Goal: Information Seeking & Learning: Get advice/opinions

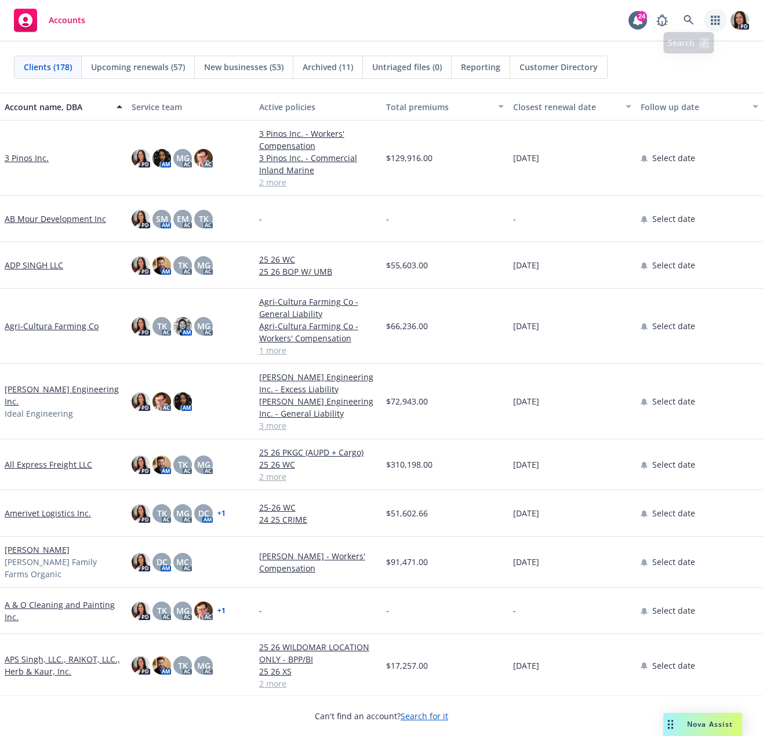
click at [712, 21] on icon "button" at bounding box center [715, 20] width 9 height 9
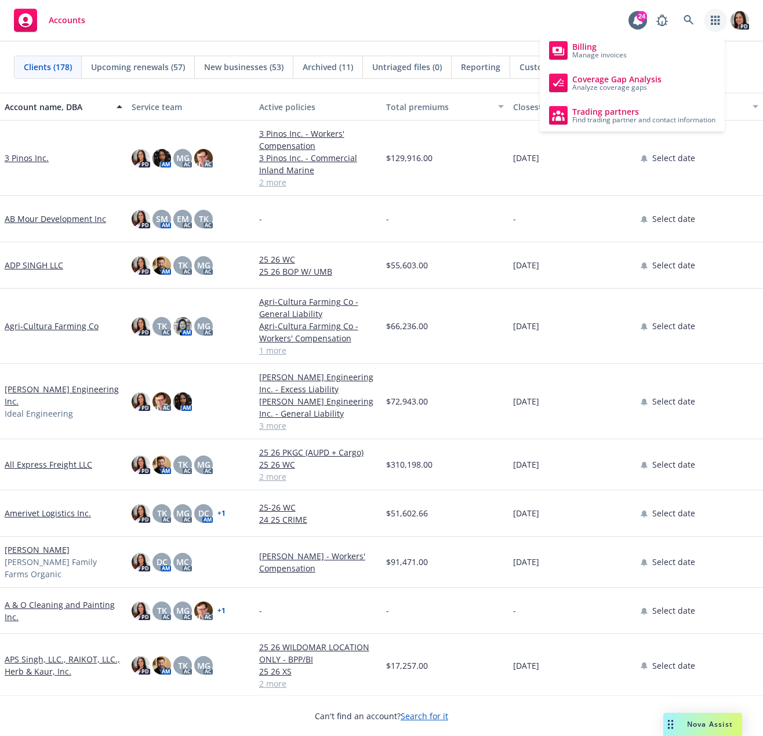
click at [715, 728] on span "Nova Assist" at bounding box center [710, 724] width 46 height 10
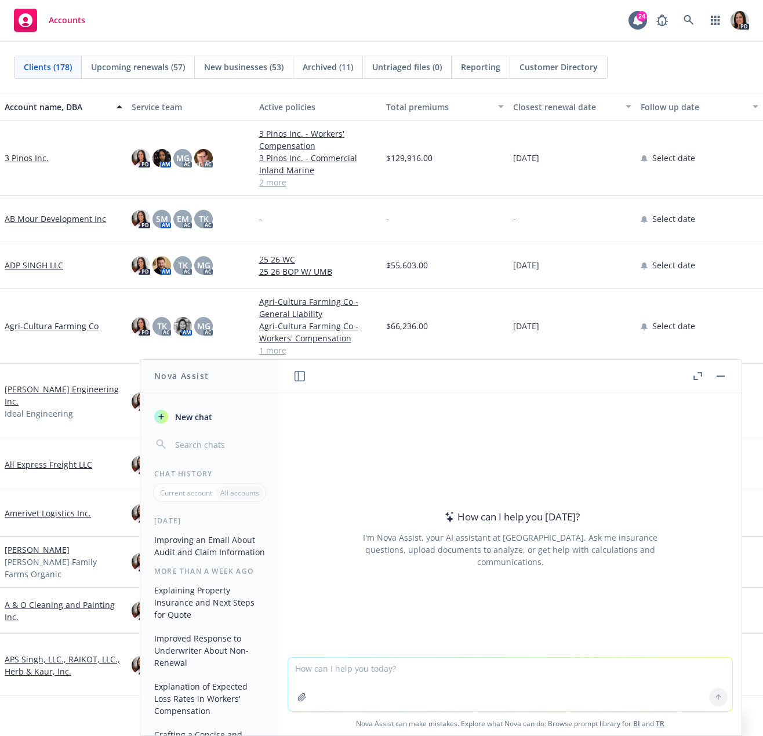
click at [458, 671] on textarea at bounding box center [510, 684] width 444 height 53
click at [85, 28] on link "Accounts" at bounding box center [49, 20] width 81 height 32
click at [692, 20] on icon at bounding box center [688, 20] width 10 height 10
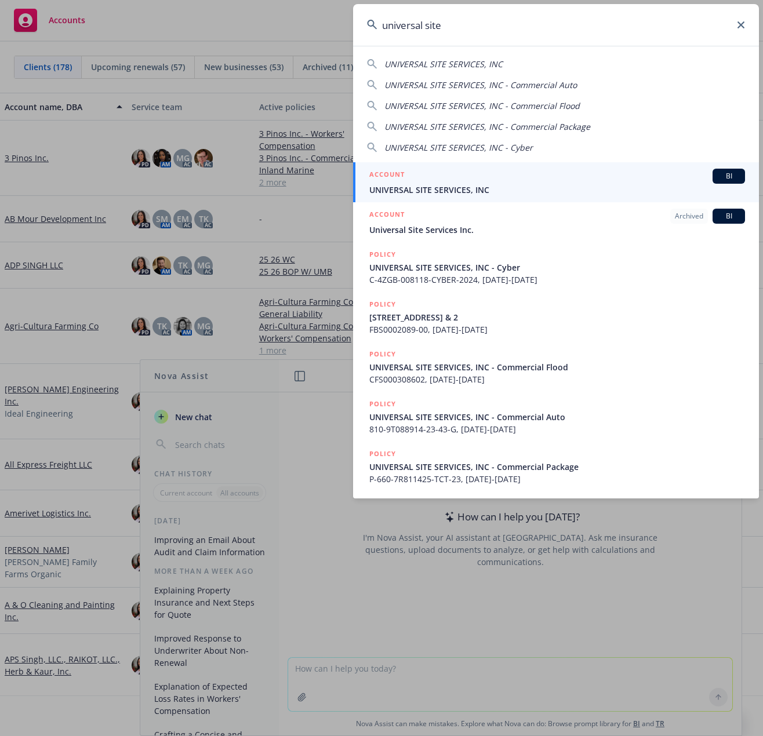
type input "universal site"
click at [465, 187] on span "UNIVERSAL SITE SERVICES, INC" at bounding box center [557, 190] width 376 height 12
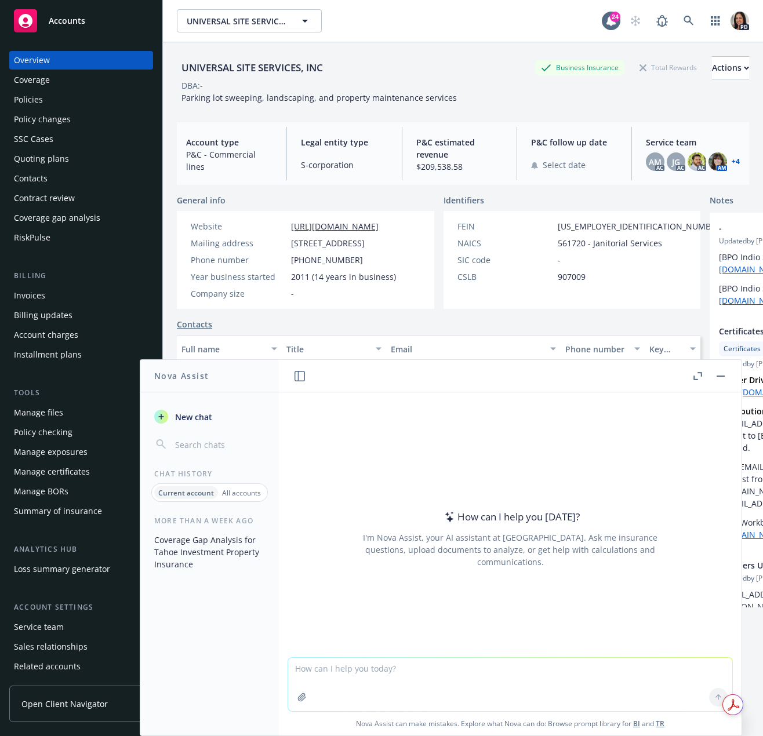
click at [340, 671] on textarea at bounding box center [510, 684] width 444 height 53
type textarea "o"
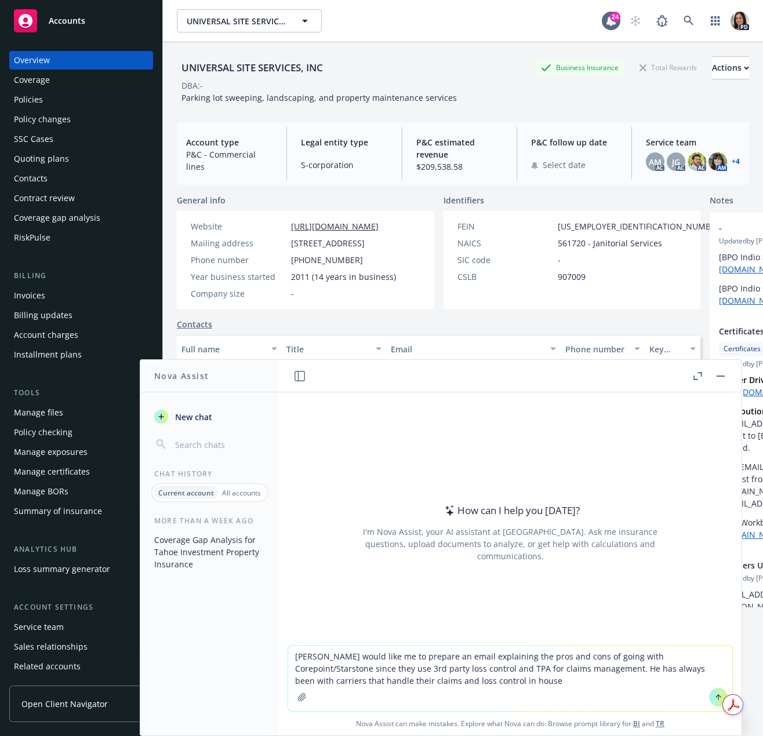
click at [428, 683] on textarea "[PERSON_NAME] would like me to prepare an email explaining the pros and cons of…" at bounding box center [510, 679] width 444 height 66
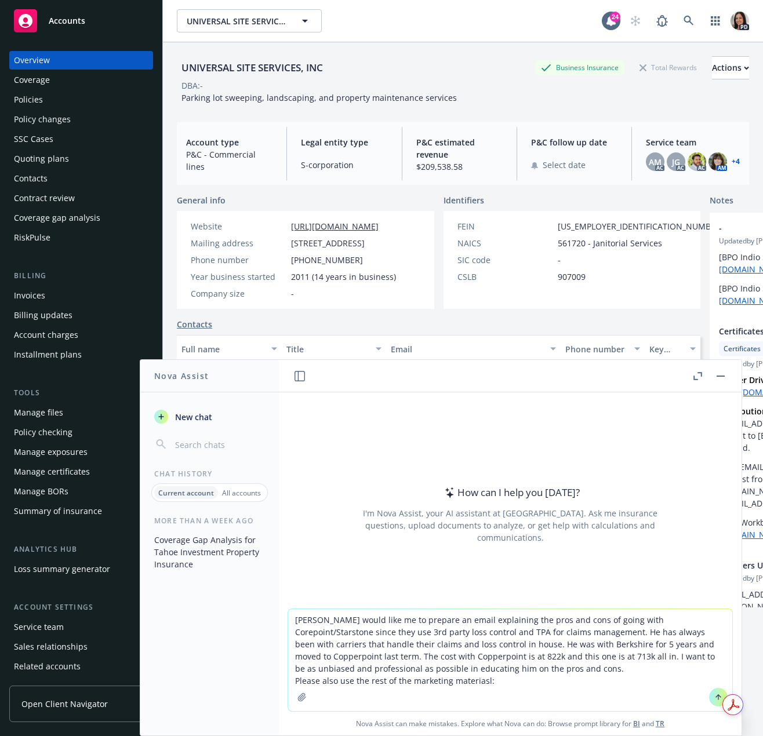
paste textarea
type textarea "[PERSON_NAME] would like me to prepare an email explaining the pros and cons of…"
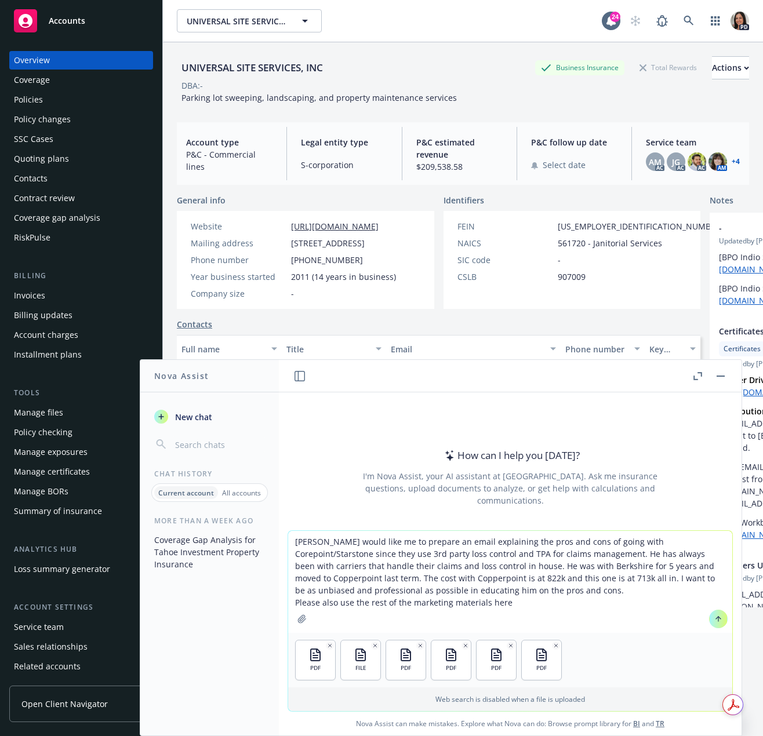
click at [714, 615] on icon at bounding box center [718, 619] width 8 height 8
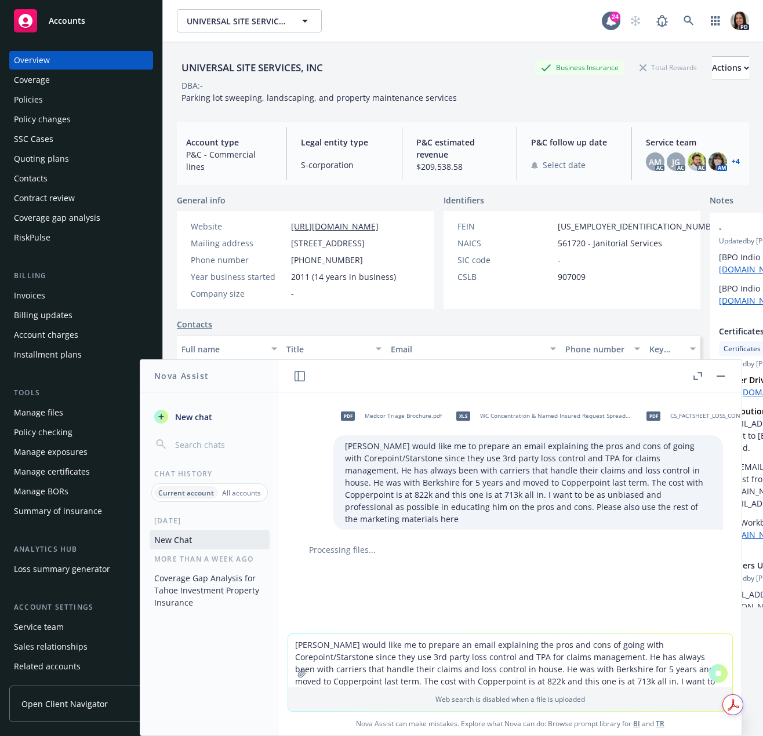
click at [579, 618] on div "pdf Medcor Triage Brochure.pdf xls WC Concentration & Named Insured Request Spr…" at bounding box center [510, 512] width 463 height 241
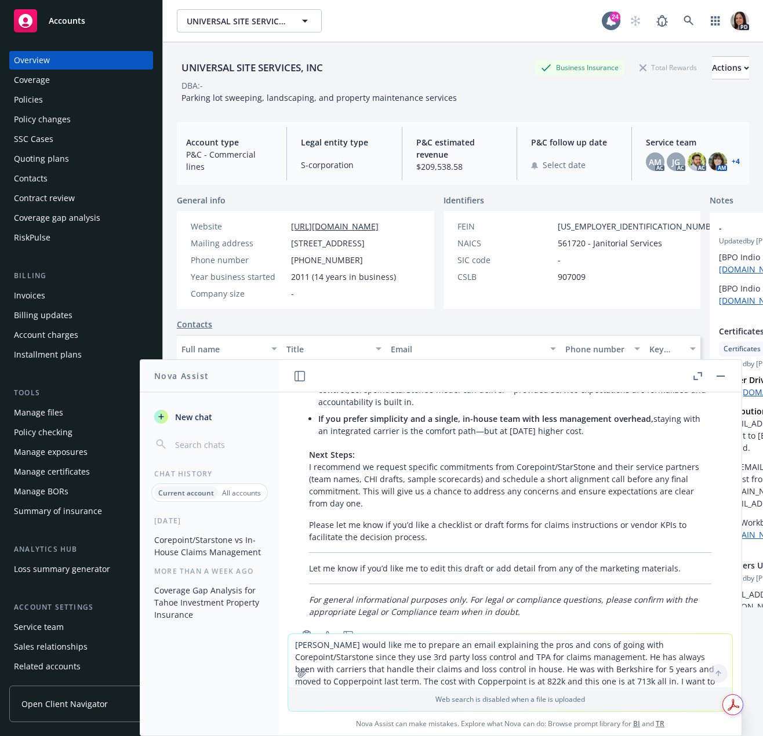
scroll to position [1818, 0]
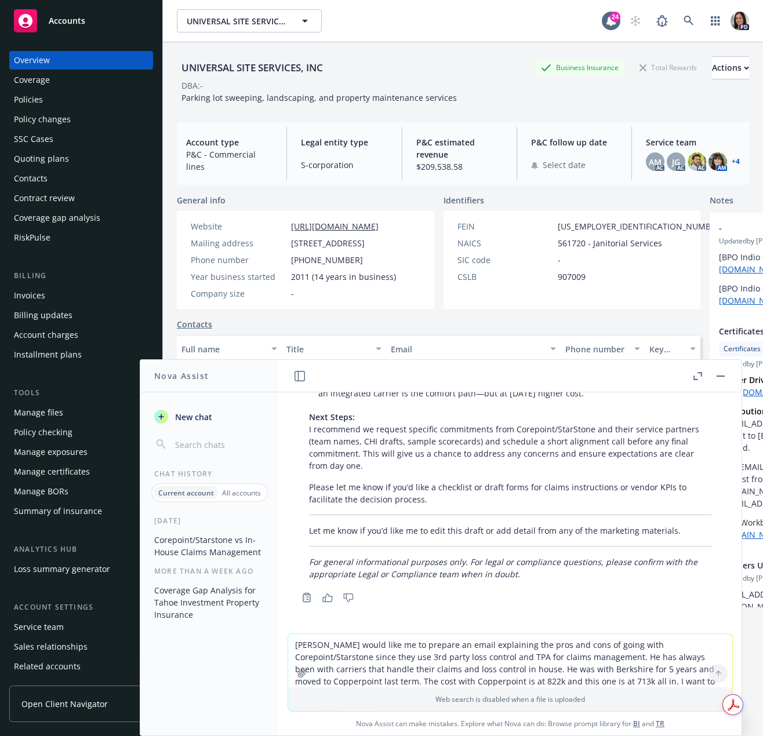
click at [637, 598] on div "pdf Medcor Triage Brochure.pdf xls WC Concentration & Named Insured Request Spr…" at bounding box center [510, 512] width 463 height 241
click at [426, 657] on textarea "[PERSON_NAME] would like me to prepare an email explaining the pros and cons of…" at bounding box center [510, 660] width 444 height 53
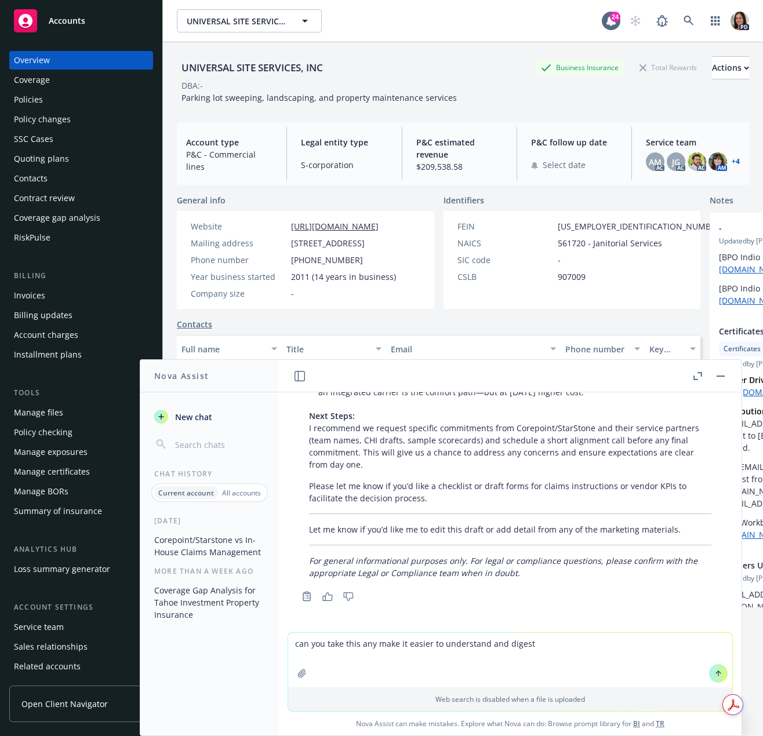
type textarea "can you take this any make it easier to understand and digest?"
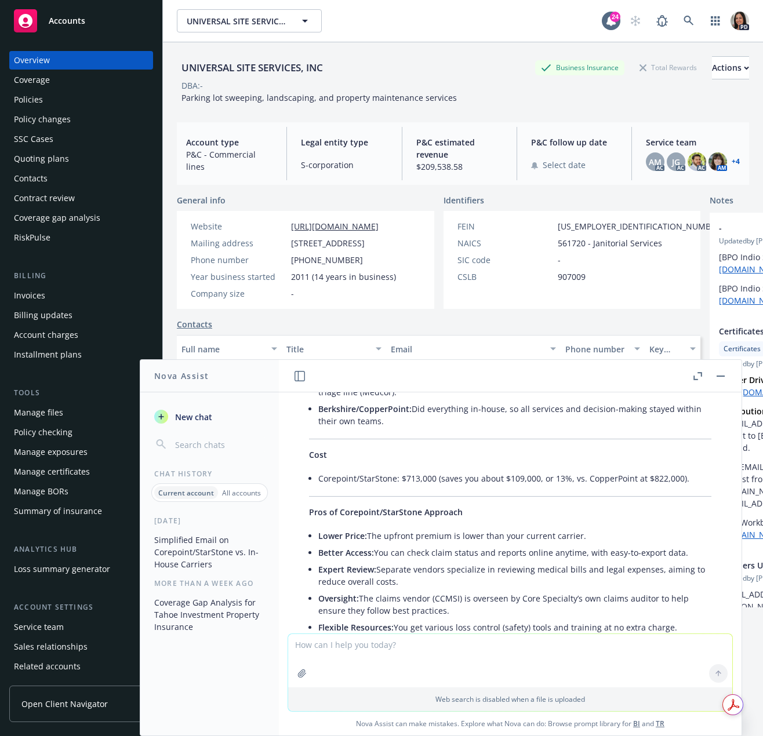
scroll to position [2280, 0]
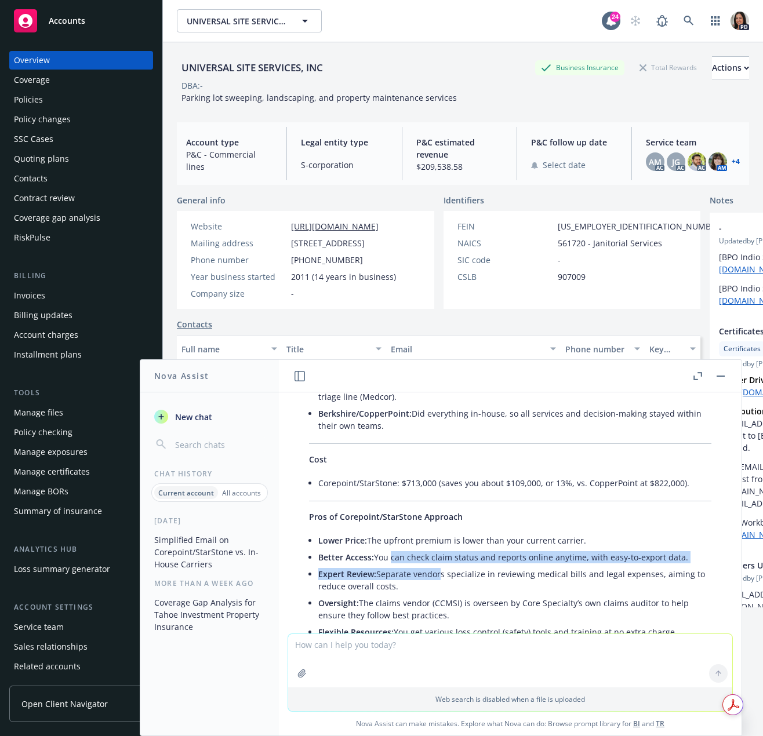
drag, startPoint x: 391, startPoint y: 558, endPoint x: 439, endPoint y: 584, distance: 55.2
click at [438, 581] on ul "Lower Price: The upfront premium is lower than your current carrier. Better Acc…" at bounding box center [514, 600] width 393 height 137
click at [445, 589] on li "Expert Review: Separate vendors specialize in reviewing medical bills and legal…" at bounding box center [514, 580] width 393 height 29
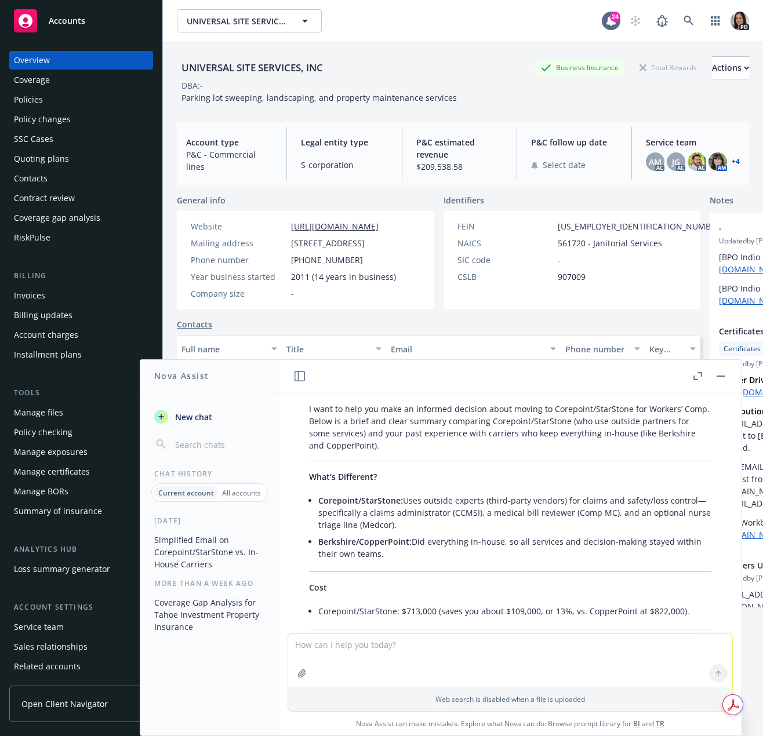
scroll to position [2222, 0]
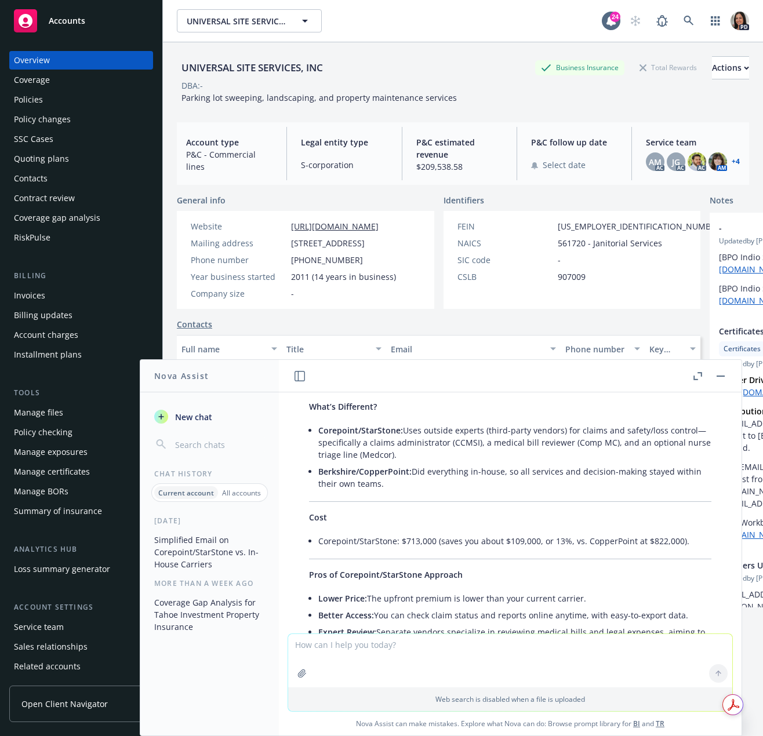
click at [387, 652] on textarea at bounding box center [510, 660] width 444 height 53
type textarea "can you also include Enterprise Risk cost which is coming in at 800k in the com…"
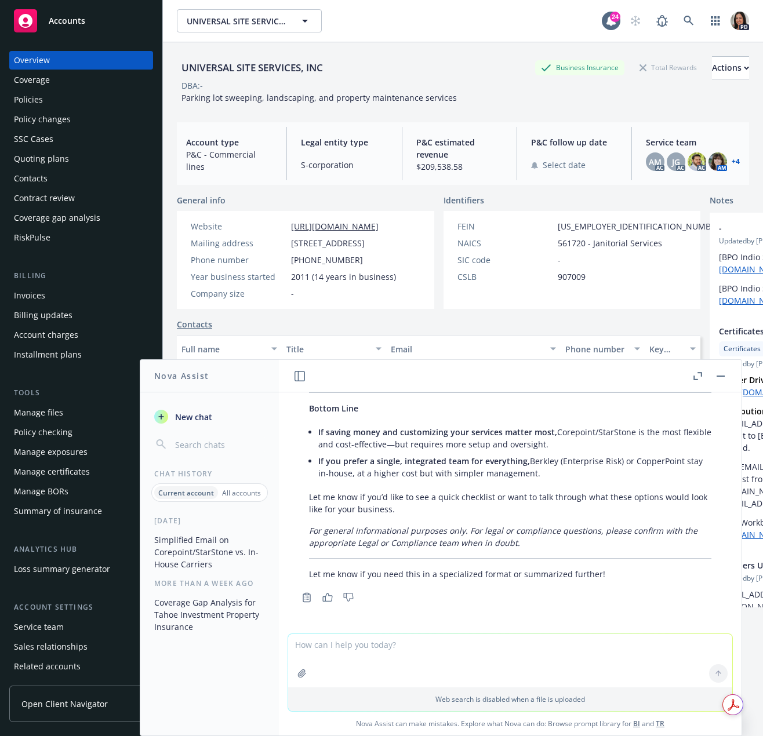
scroll to position [4344, 0]
click at [417, 661] on textarea at bounding box center [510, 660] width 444 height 53
type textarea "is there a way you can make this more into a chart style?"
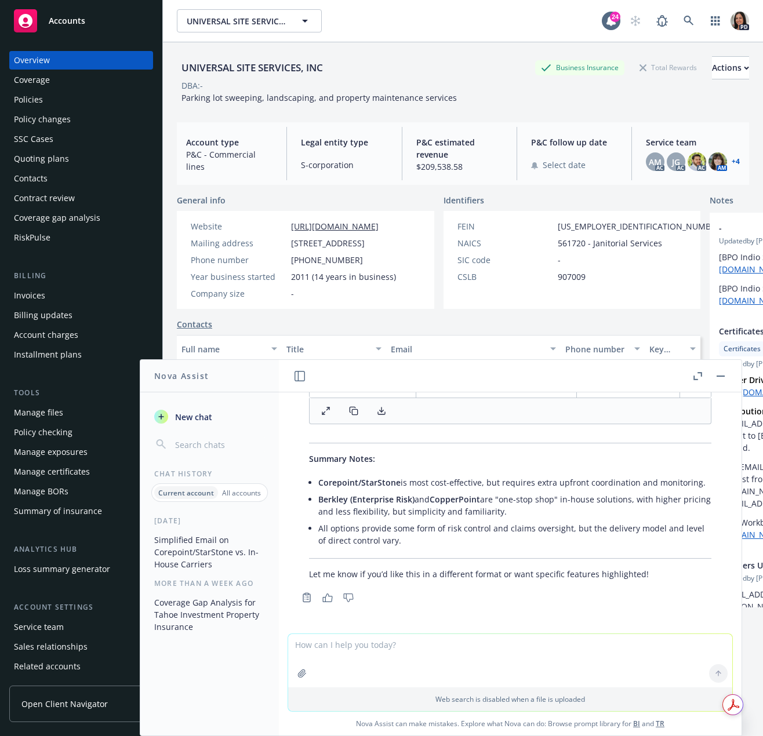
scroll to position [5096, 0]
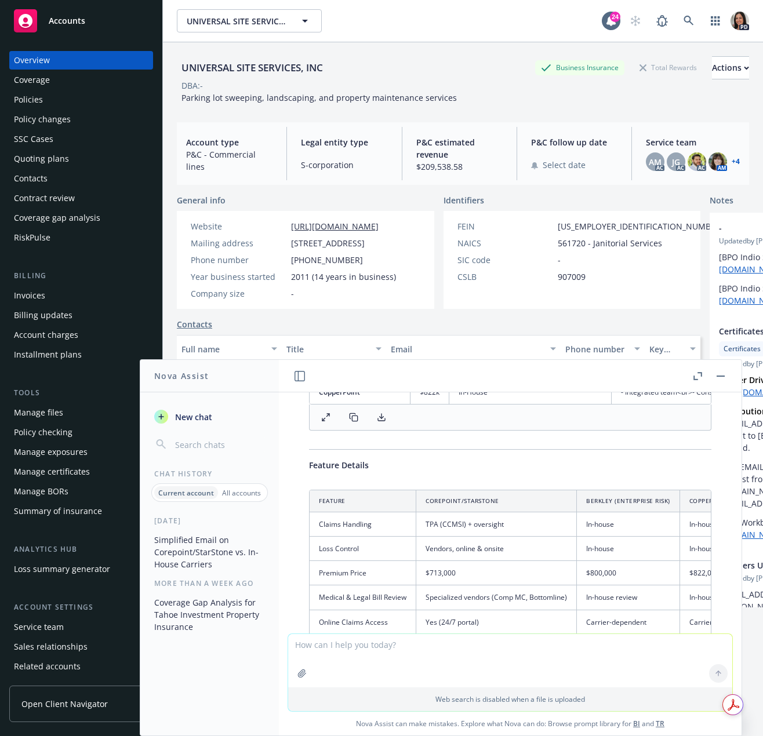
click at [702, 376] on button "button" at bounding box center [697, 376] width 14 height 14
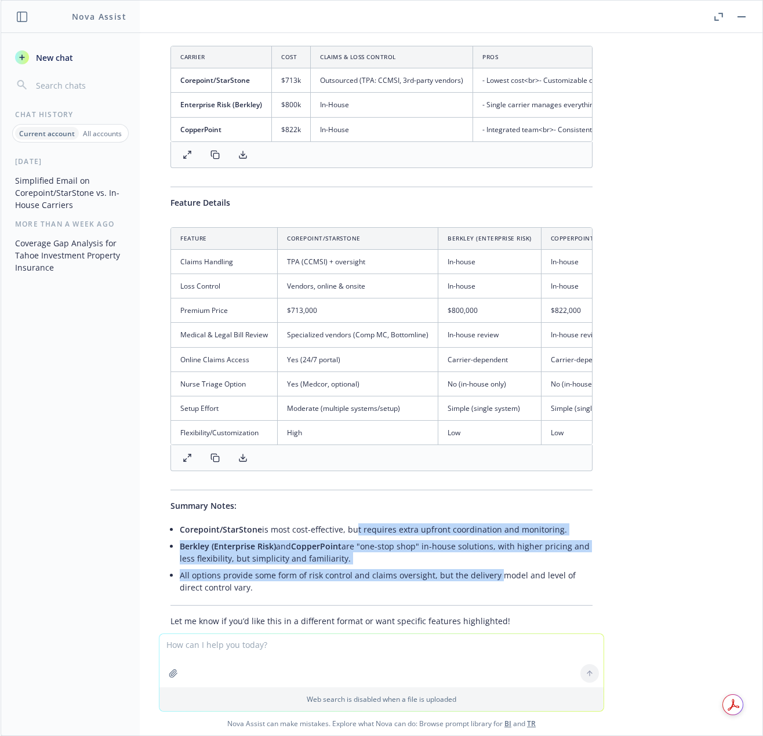
drag, startPoint x: 340, startPoint y: 472, endPoint x: 486, endPoint y: 520, distance: 154.3
click at [486, 521] on ul "Corepoint/StarStone is most cost-effective, but requires extra upfront coordina…" at bounding box center [386, 558] width 413 height 75
click at [486, 538] on li "Berkley (Enterprise Risk) and CopperPoint are "one-stop shop" in-house solution…" at bounding box center [386, 552] width 413 height 29
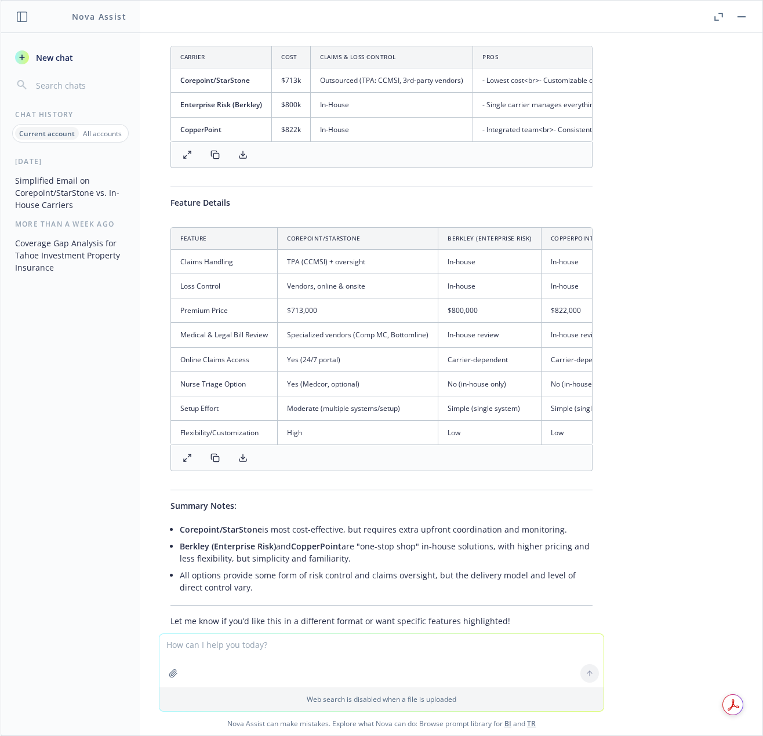
drag, startPoint x: 344, startPoint y: 489, endPoint x: 468, endPoint y: 505, distance: 124.5
click at [468, 538] on li "Berkley (Enterprise Risk) and CopperPoint are "one-stop shop" in-house solution…" at bounding box center [386, 552] width 413 height 29
click at [329, 544] on div "Absolutely! Here is a chart-style comparison for maximum clarity, using a simpl…" at bounding box center [381, 305] width 445 height 653
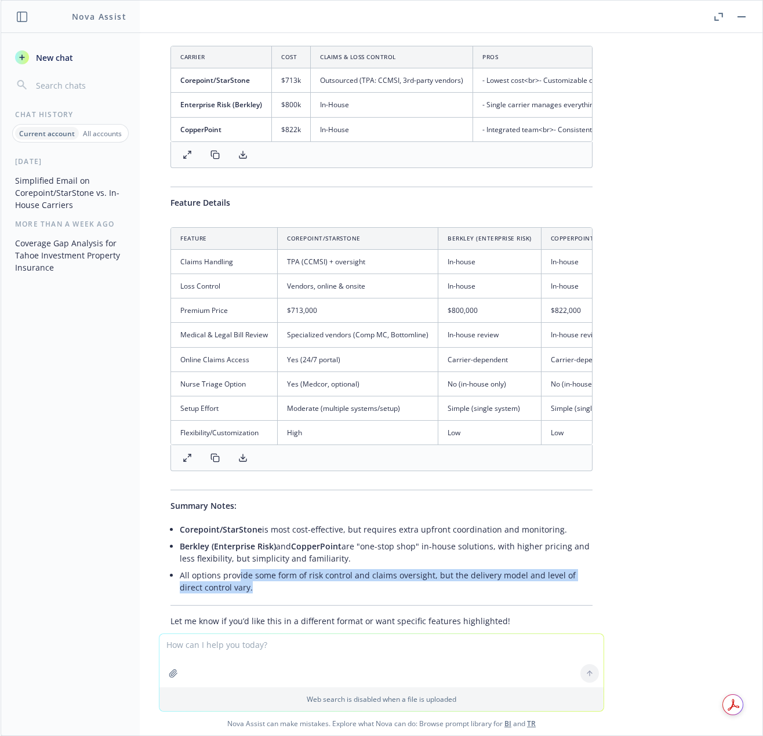
drag, startPoint x: 260, startPoint y: 537, endPoint x: 231, endPoint y: 517, distance: 35.5
click at [231, 567] on li "All options provide some form of risk control and claims oversight, but the del…" at bounding box center [386, 581] width 413 height 29
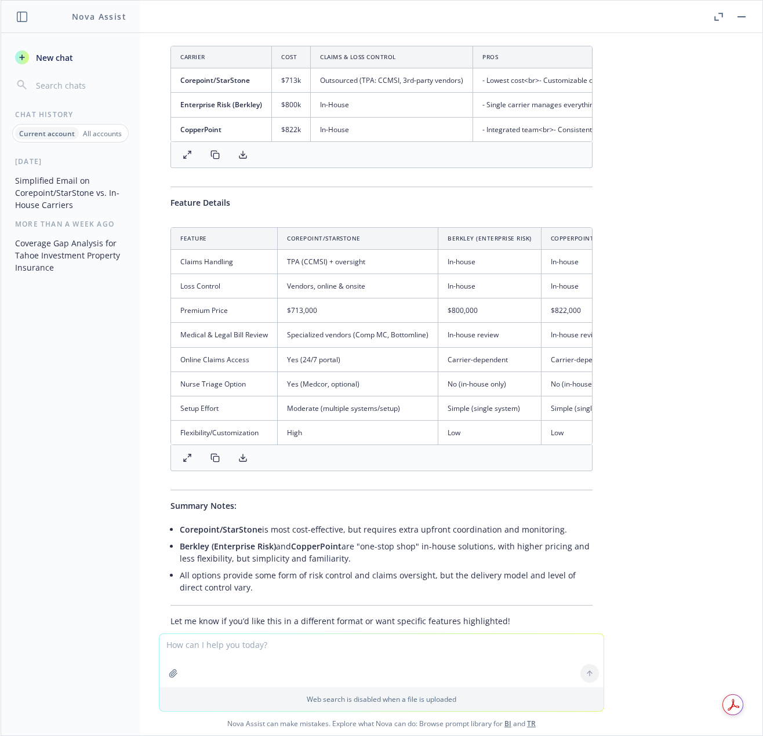
click at [453, 574] on div "Absolutely! Here is a chart-style comparison for maximum clarity, using a simpl…" at bounding box center [381, 305] width 445 height 653
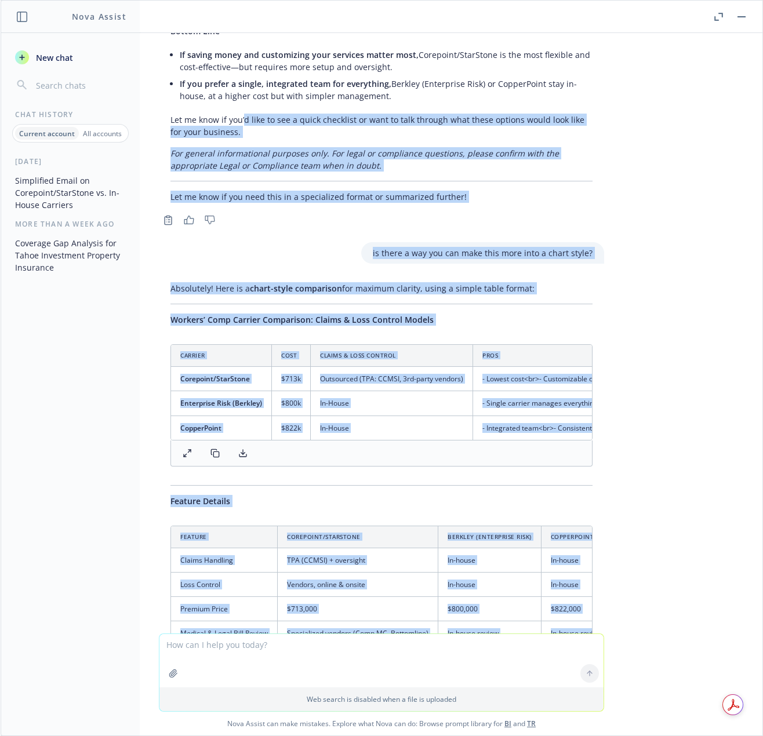
scroll to position [4260, 0]
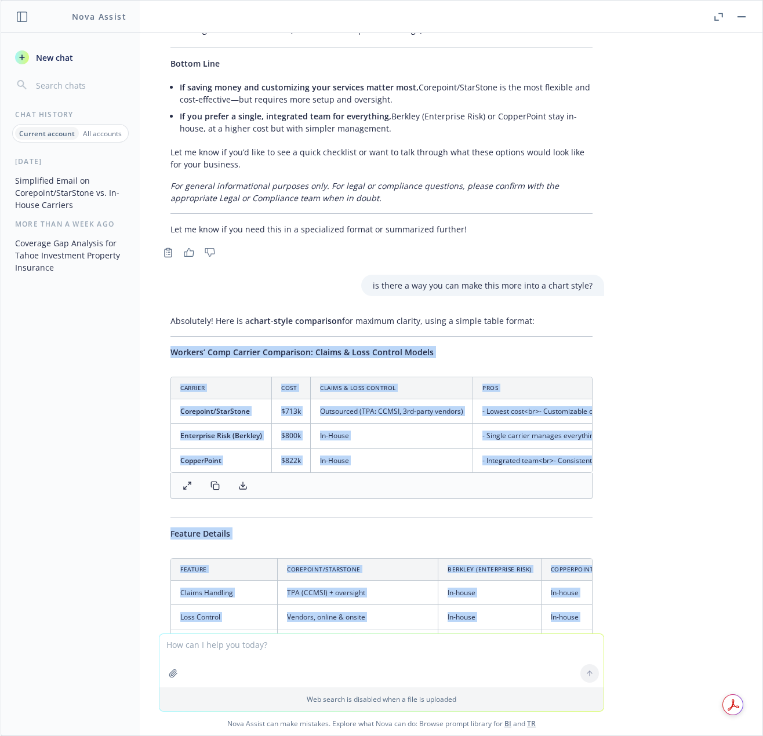
drag, startPoint x: 498, startPoint y: 562, endPoint x: 145, endPoint y: 268, distance: 459.0
click at [150, 310] on div "Absolutely! Here is a chart-style comparison for maximum clarity, using a simpl…" at bounding box center [382, 647] width 464 height 674
copy div "Loremip’ Dolo Sitamet Consectetu: Adipis & Elit Seddoei Tempor Incidid Utla Etd…"
click at [647, 433] on div "pdf Medcor Triage Brochure.pdf xls WC Concentration & Named Insured Request Spr…" at bounding box center [382, 333] width 762 height 601
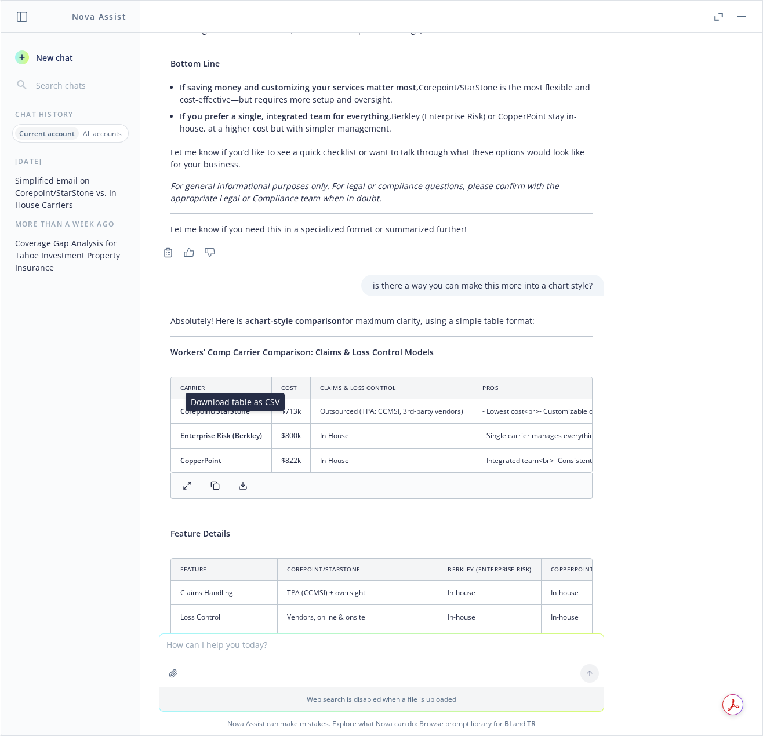
click at [238, 481] on icon at bounding box center [242, 485] width 9 height 9
click at [213, 484] on rect at bounding box center [215, 486] width 5 height 5
click at [679, 388] on div "pdf Medcor Triage Brochure.pdf xls WC Concentration & Named Insured Request Spr…" at bounding box center [382, 333] width 762 height 601
click at [290, 654] on textarea at bounding box center [381, 660] width 444 height 53
type textarea "Copperpoint will be at 803,402"
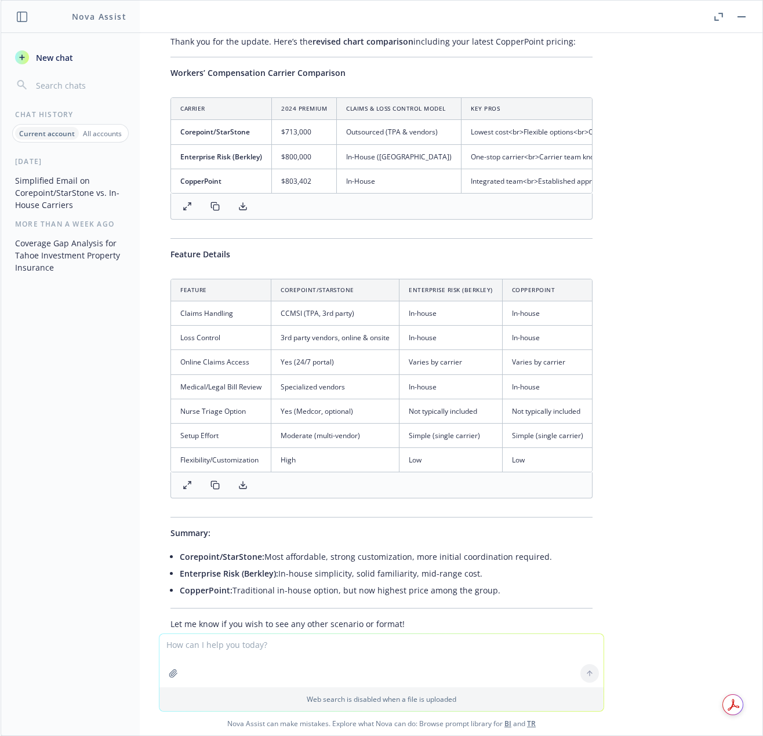
scroll to position [5274, 0]
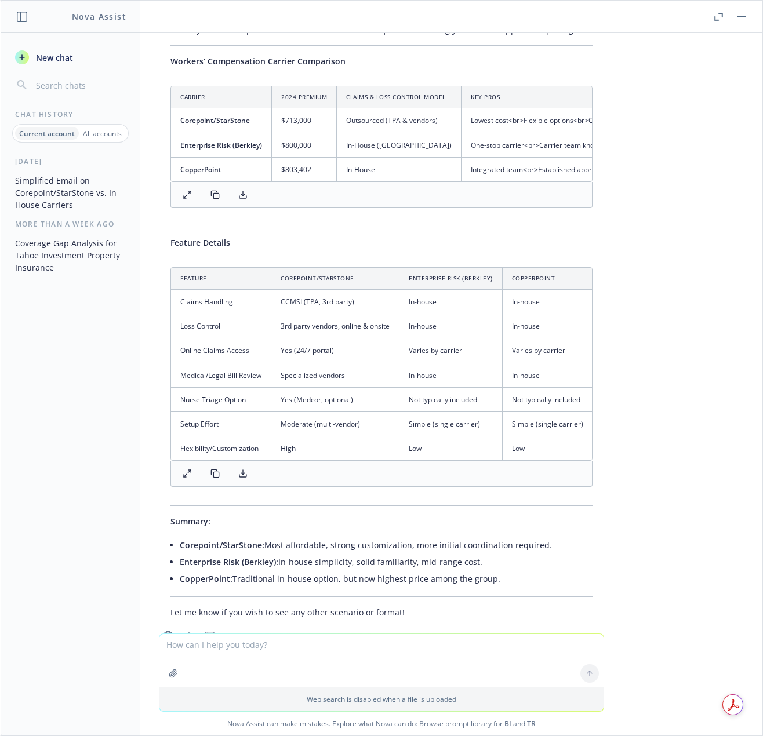
drag, startPoint x: 537, startPoint y: 486, endPoint x: 592, endPoint y: 484, distance: 55.7
click at [538, 486] on div "Thank you for the update. Here’s the revised chart comparison including your la…" at bounding box center [381, 321] width 445 height 604
click at [183, 469] on icon at bounding box center [187, 473] width 9 height 9
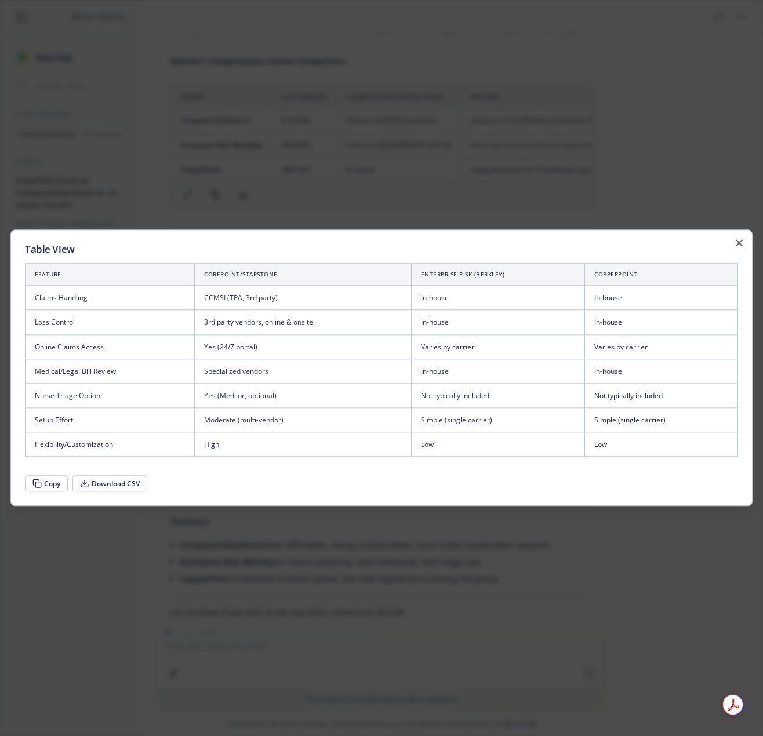
click at [121, 484] on button "Download CSV" at bounding box center [109, 484] width 75 height 16
click at [734, 241] on div "Table View Feature Corepoint/StarStone Enterprise Risk (Berkley) CopperPoint Cl…" at bounding box center [381, 368] width 742 height 277
click at [39, 481] on icon at bounding box center [36, 483] width 9 height 9
click at [737, 250] on h2 "Table View" at bounding box center [381, 249] width 713 height 10
click at [738, 247] on div "Table View Feature Corepoint/StarStone Enterprise Risk (Berkley) CopperPoint Cl…" at bounding box center [381, 368] width 742 height 277
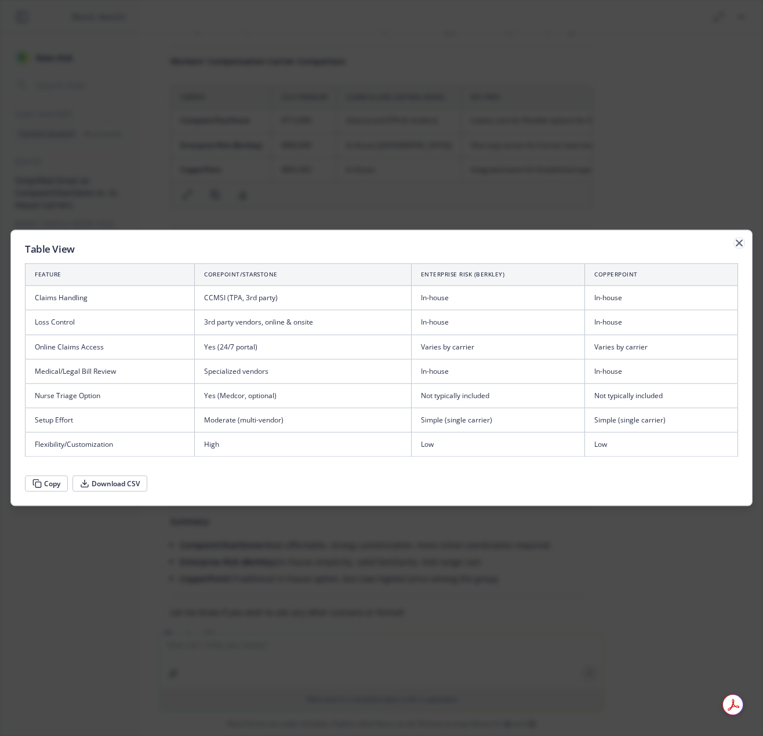
click at [740, 241] on icon "button" at bounding box center [739, 242] width 7 height 7
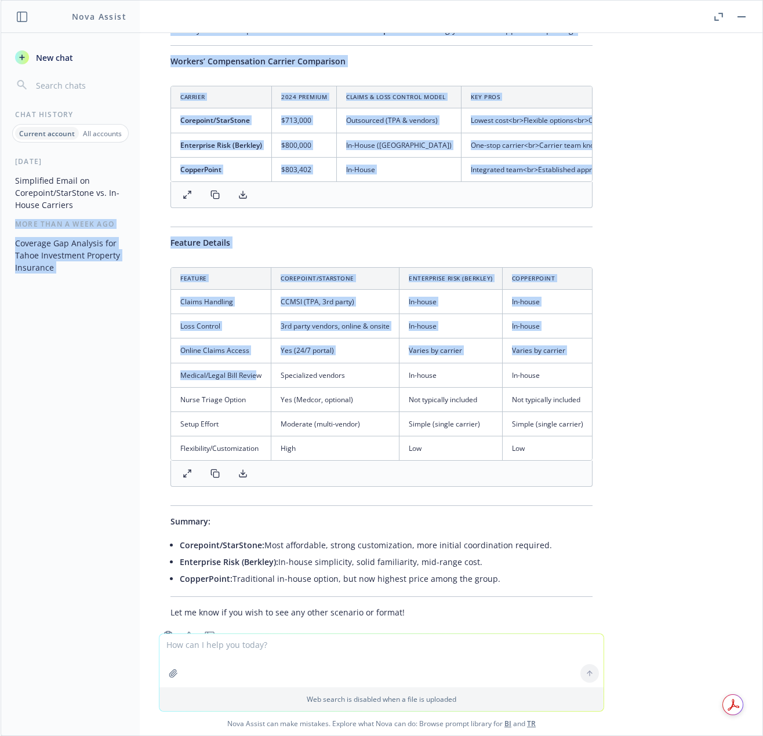
drag, startPoint x: 137, startPoint y: 203, endPoint x: 534, endPoint y: 435, distance: 459.5
click at [278, 323] on div "Nova Assist New chat Chat History Current account All accounts [DATE] Simplifie…" at bounding box center [381, 368] width 763 height 736
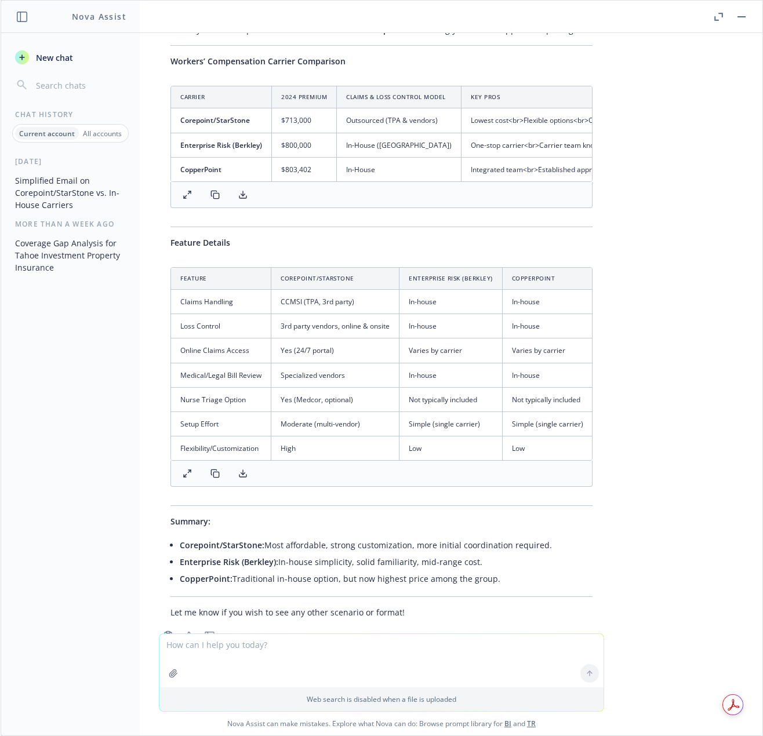
click at [579, 454] on div "Thank you for the update. Here’s the revised chart comparison including your la…" at bounding box center [381, 321] width 445 height 604
click at [347, 659] on textarea at bounding box center [381, 660] width 444 height 53
type textarea "how can i copy and past this nicely to format in an email?"
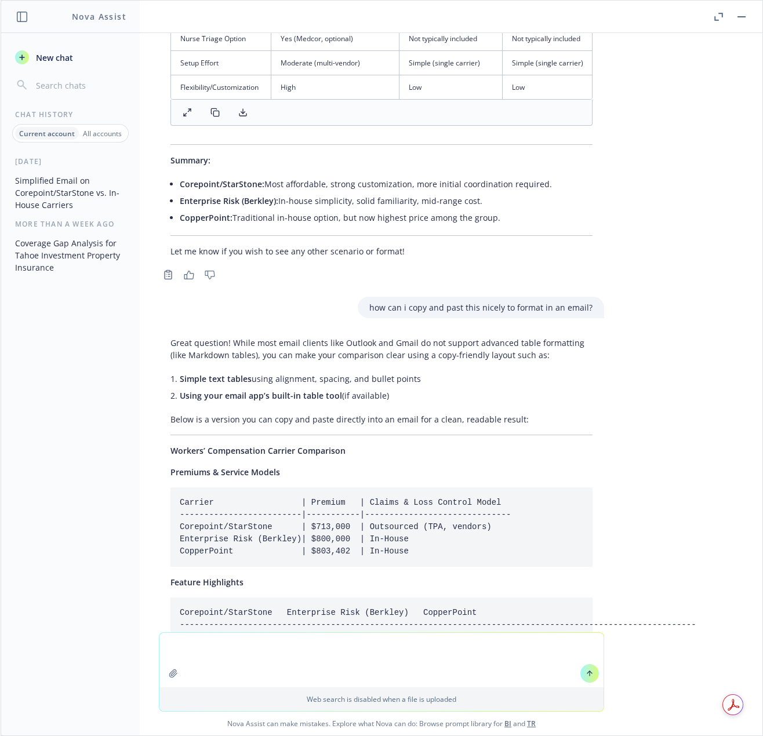
scroll to position [5691, 0]
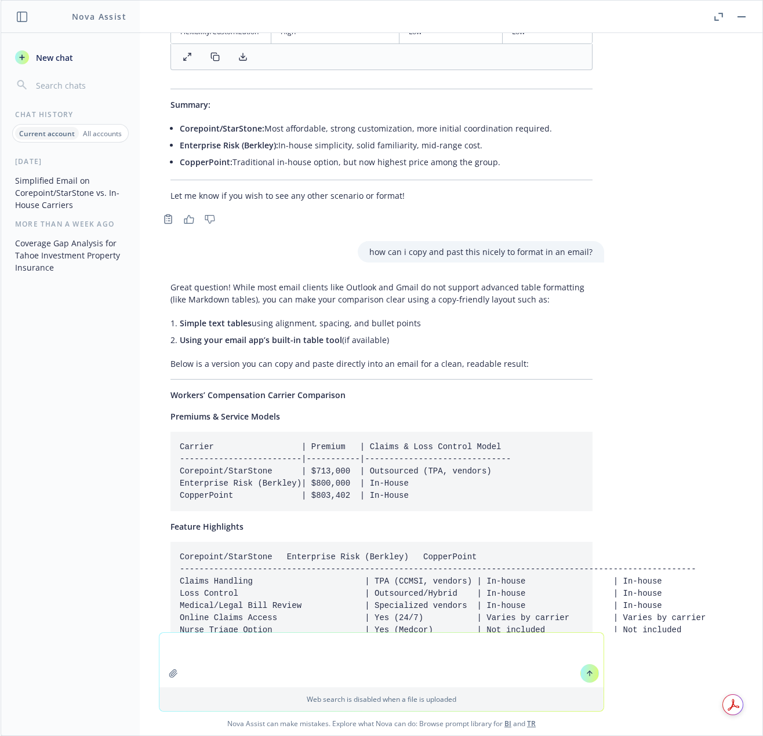
drag, startPoint x: 406, startPoint y: 422, endPoint x: 155, endPoint y: 344, distance: 263.5
click at [159, 344] on div "Great question! While most email clients like Outlook and Gmail do not support …" at bounding box center [381, 635] width 445 height 717
copy div "Loremip’ Dolorsitamet Consect Adipiscing Elitsedd & Eiusmod Tempor Incidid | Ut…"
click at [519, 472] on div "Great question! While most email clients like Outlook and Gmail do not support …" at bounding box center [381, 635] width 445 height 717
click at [229, 657] on textarea at bounding box center [381, 660] width 444 height 54
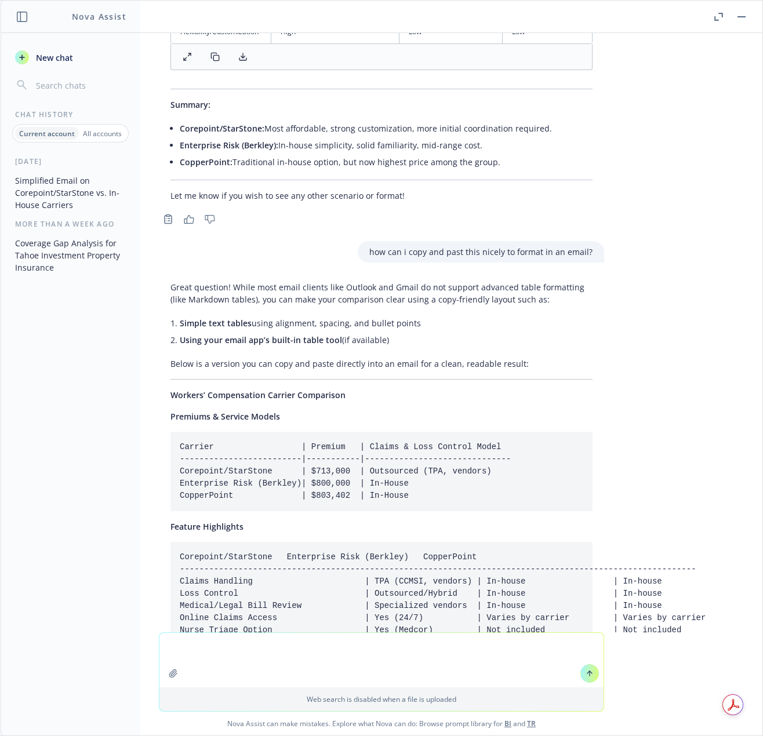
click at [199, 643] on textarea at bounding box center [381, 660] width 444 height 54
click at [168, 647] on textarea at bounding box center [381, 660] width 444 height 54
type textarea "can you make this nicer somehow"
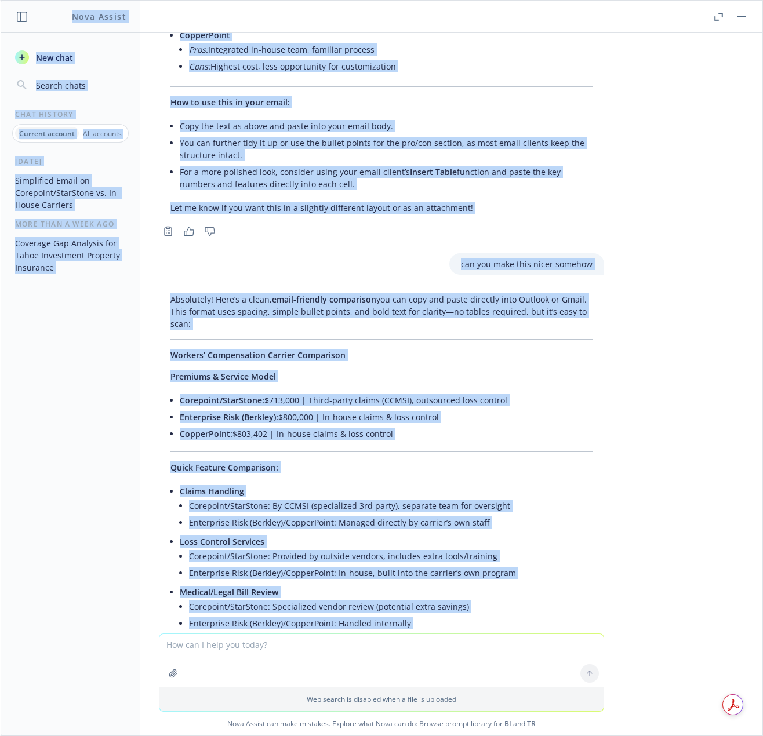
scroll to position [6215, 0]
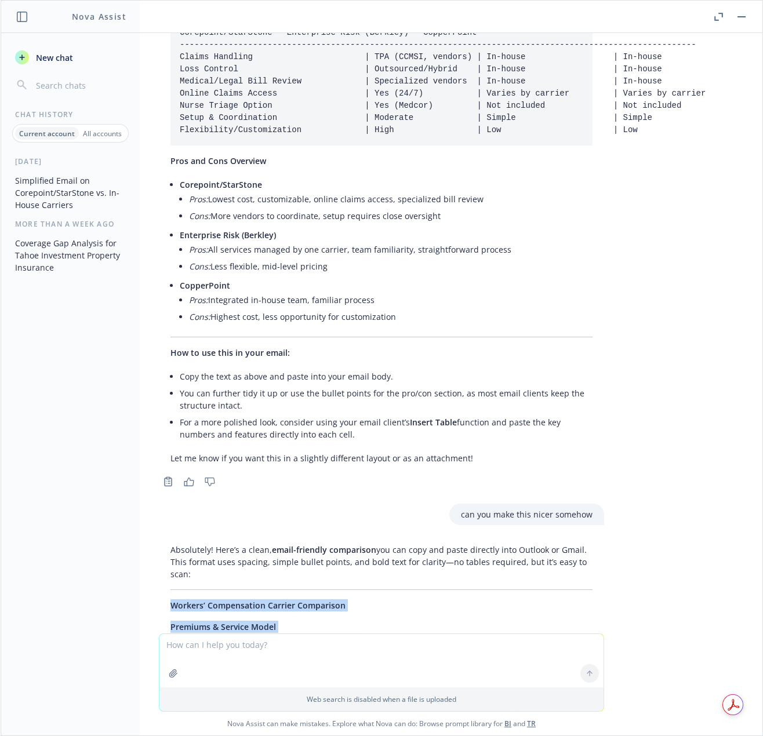
drag, startPoint x: 381, startPoint y: 535, endPoint x: 146, endPoint y: 544, distance: 234.9
copy div "Loremip’ Dolorsitamet Consect Adipiscing Elitsedd & Eiusmod Tempo Incididun/Utl…"
click at [738, 16] on icon "button" at bounding box center [741, 16] width 8 height 1
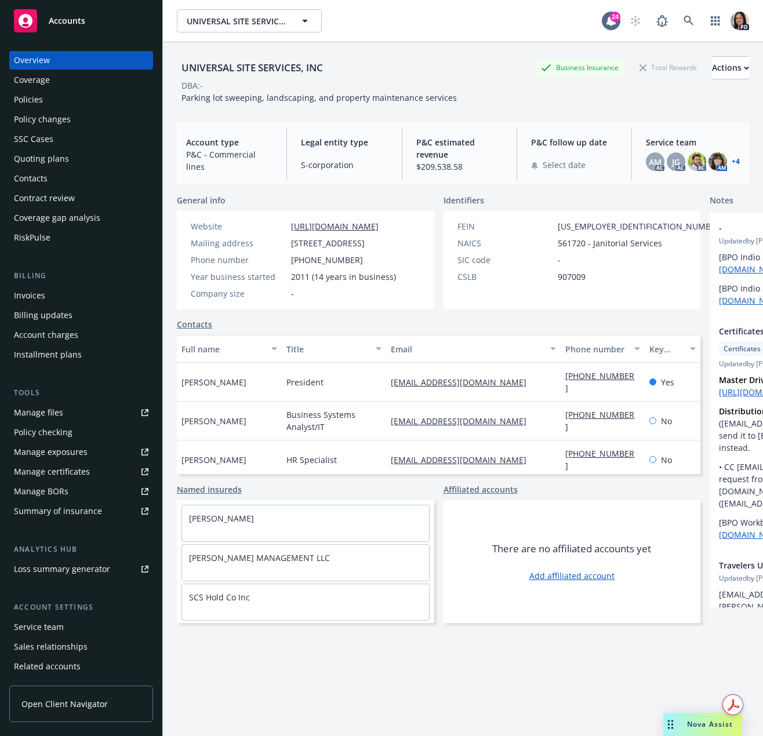
click at [56, 159] on div "Quoting plans" at bounding box center [41, 159] width 55 height 19
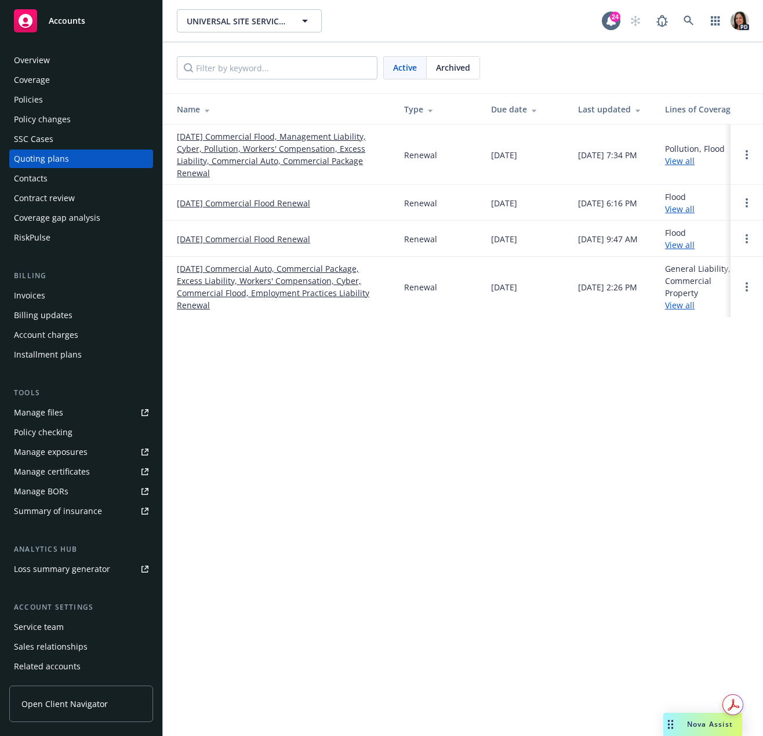
click at [270, 157] on link "[DATE] Commercial Flood, Management Liability, Cyber, Pollution, Workers' Compe…" at bounding box center [281, 154] width 209 height 49
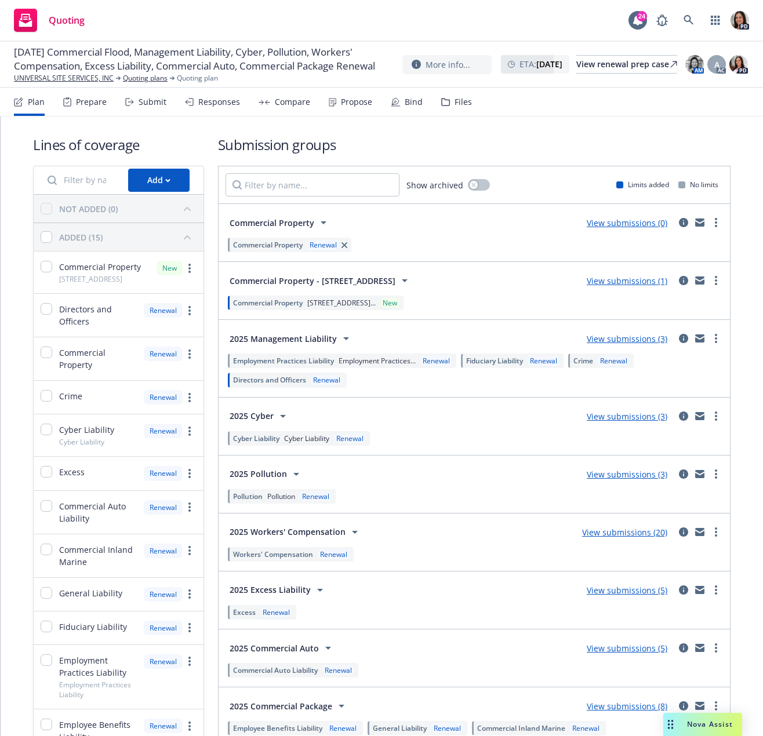
click at [230, 105] on div "Responses" at bounding box center [219, 101] width 42 height 9
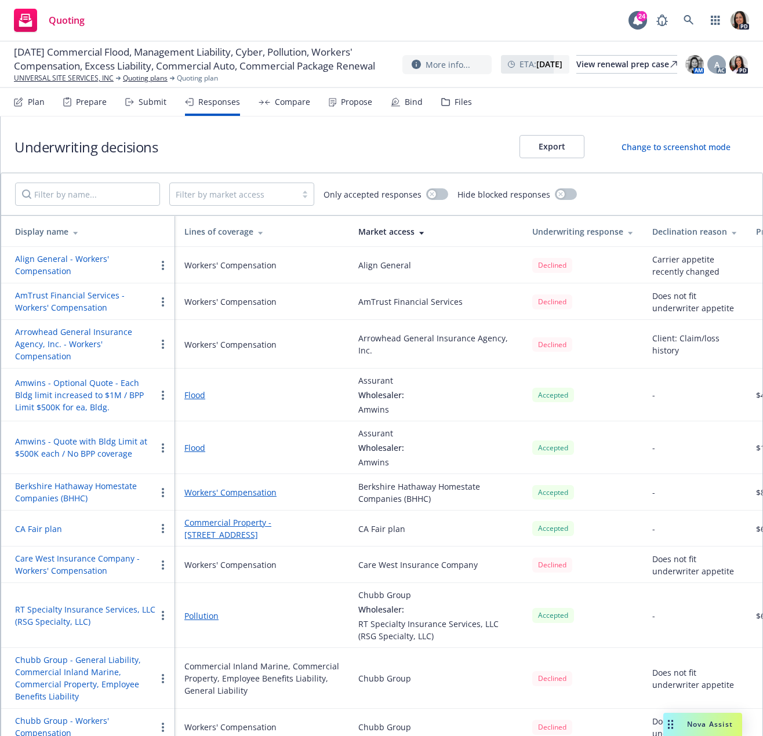
click at [469, 136] on div "Underwriting decisions Export Change to screenshot mode" at bounding box center [382, 145] width 762 height 56
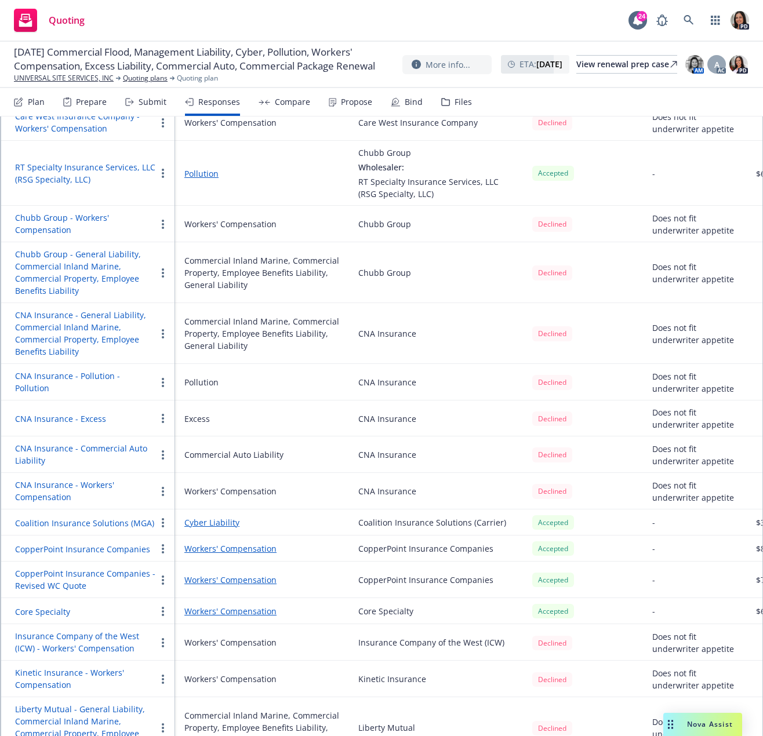
scroll to position [463, 0]
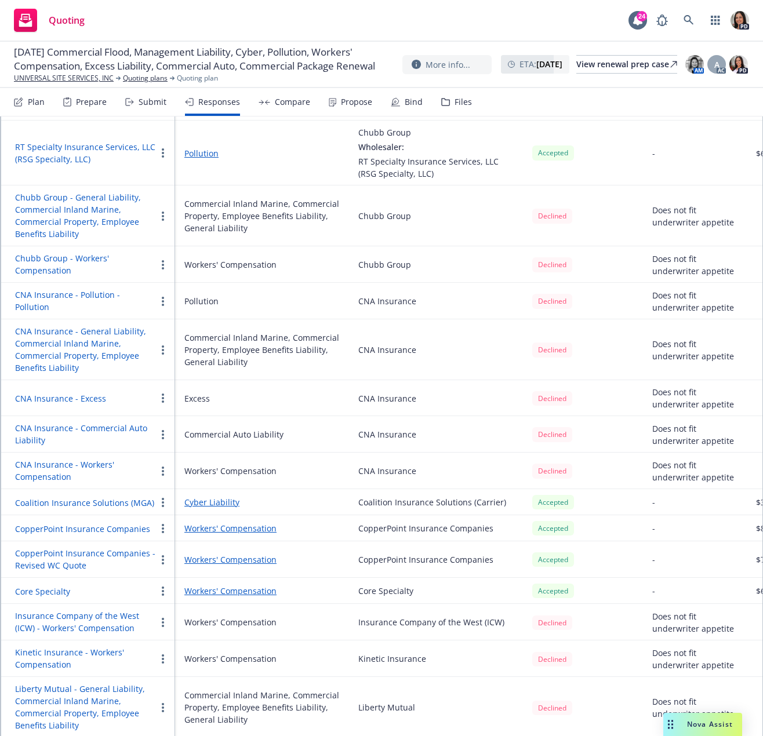
click at [683, 723] on div "Nova Assist" at bounding box center [710, 724] width 64 height 10
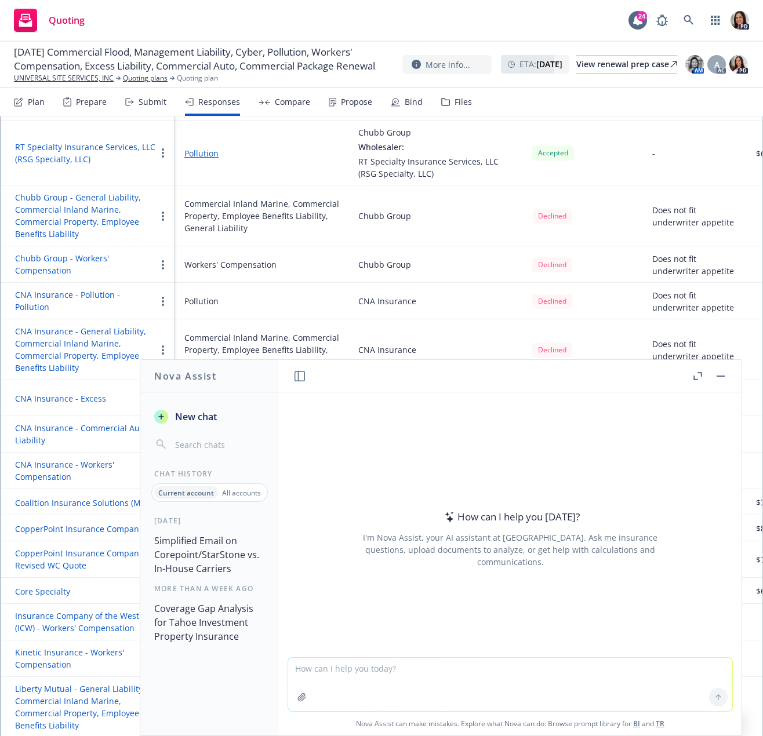
click at [316, 671] on textarea at bounding box center [510, 684] width 444 height 53
paste textarea "Hi Jerry, Thank you for taking the time to meet me last week and for taking my …"
type textarea "make this sound more meaningful and show the hard work we are doing to help the…"
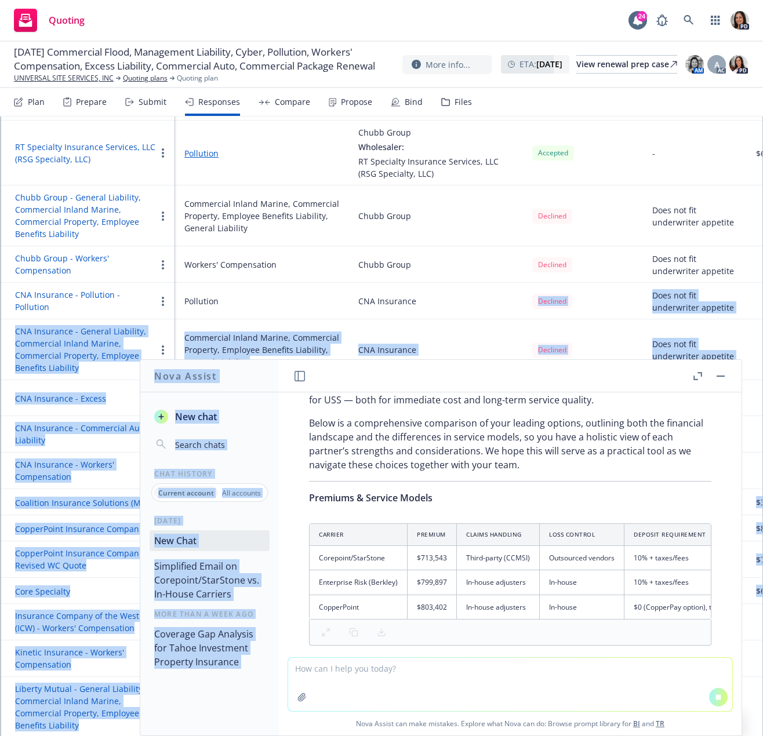
scroll to position [0, 0]
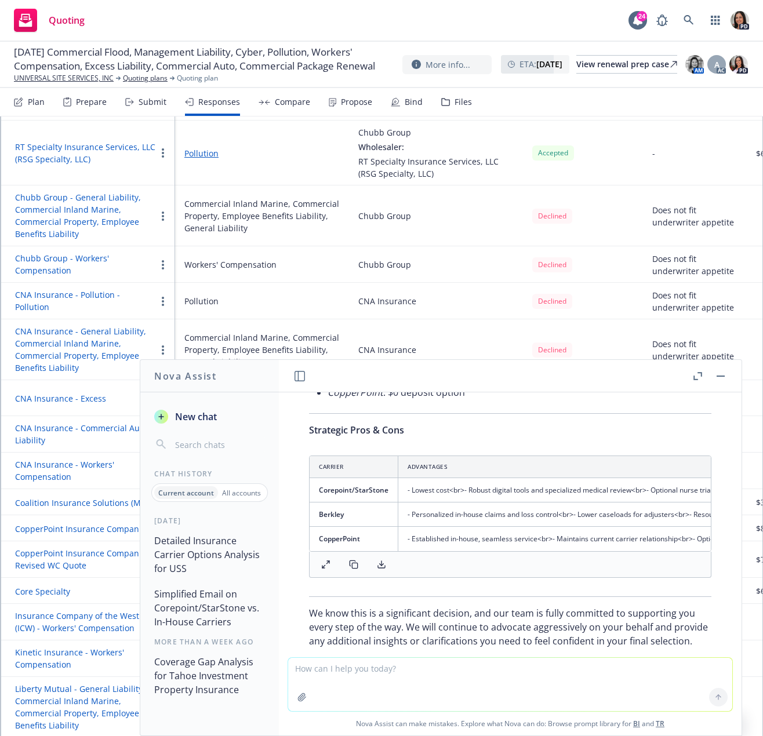
drag, startPoint x: 309, startPoint y: 450, endPoint x: 591, endPoint y: 499, distance: 285.8
click at [508, 362] on div "make this sound more meaningful and show the hard work we are doing to help the…" at bounding box center [510, 548] width 463 height 376
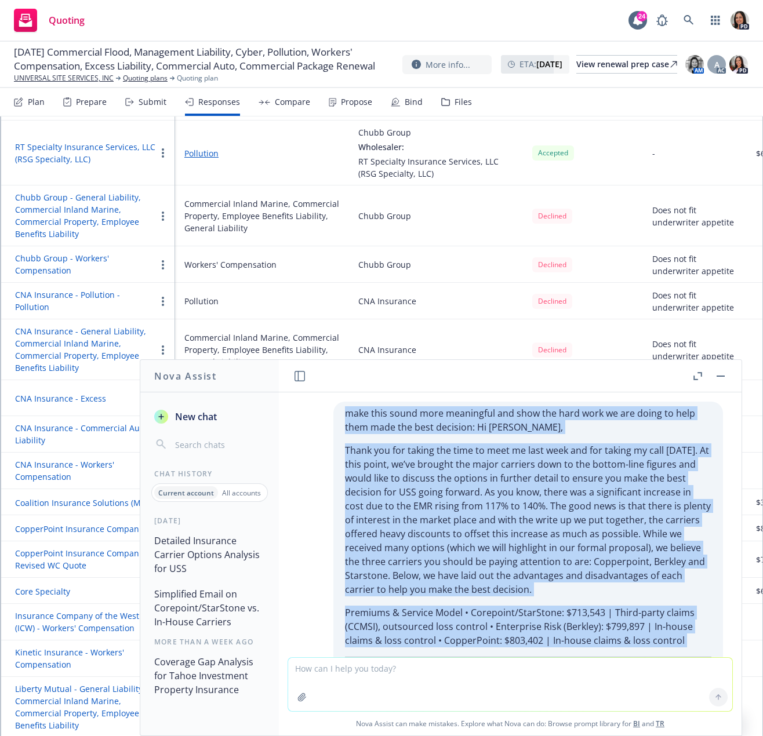
click at [588, 534] on p "Thank you for taking the time to meet me last week and for taking my call yeste…" at bounding box center [528, 519] width 366 height 153
drag, startPoint x: 500, startPoint y: 510, endPoint x: 495, endPoint y: 515, distance: 7.0
click at [499, 510] on p "Thank you for taking the time to meet me last week and for taking my call yeste…" at bounding box center [528, 519] width 366 height 153
click at [467, 519] on p "Thank you for taking the time to meet me last week and for taking my call yeste…" at bounding box center [528, 519] width 366 height 153
click at [602, 621] on p "Premiums & Service Model • Corepoint/StarStone: $713,543 | Third-party claims (…" at bounding box center [528, 627] width 366 height 42
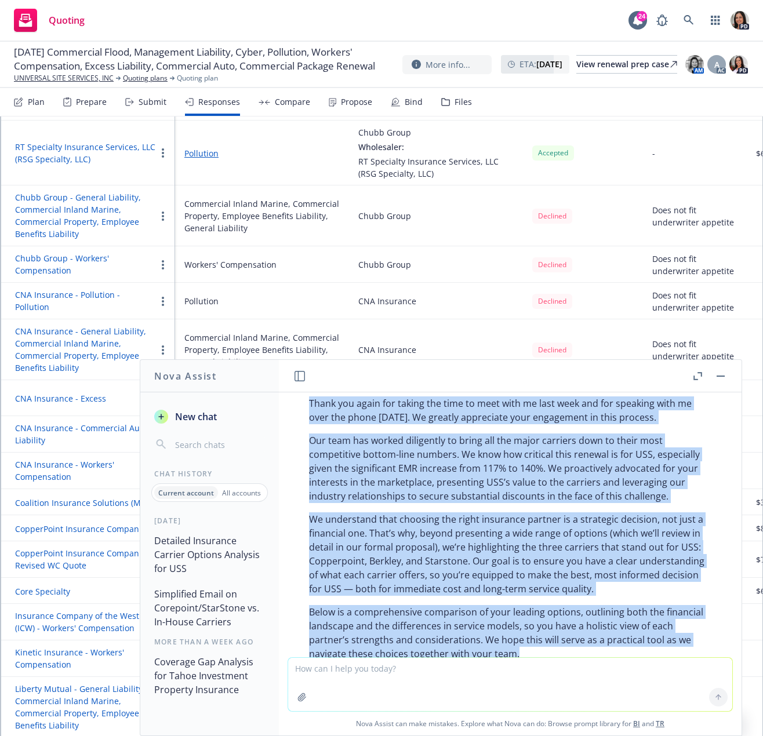
scroll to position [806, 0]
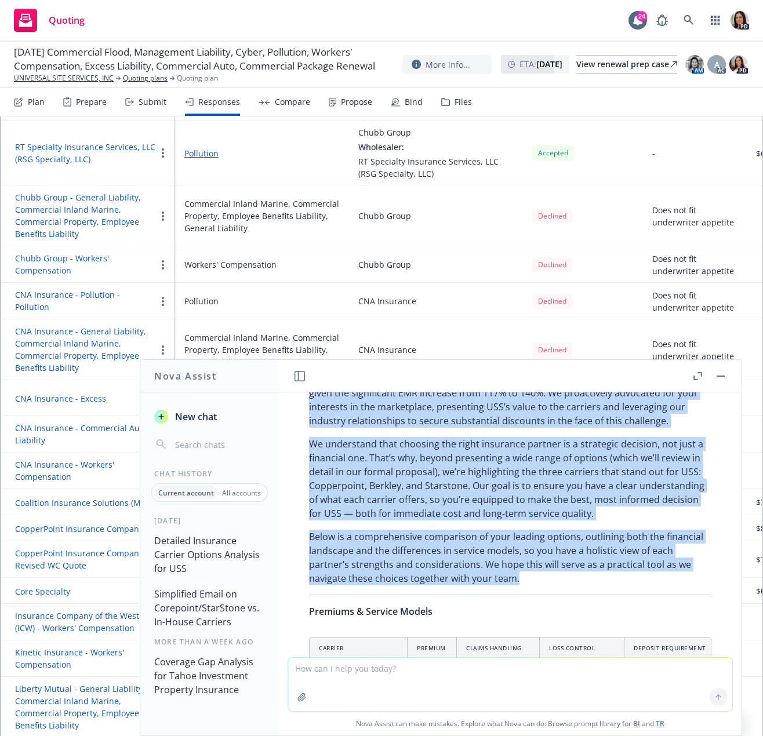
drag, startPoint x: 311, startPoint y: 413, endPoint x: 604, endPoint y: 599, distance: 346.9
copy div "Hi Jerry, Thank you again for taking the time to meet with me last week and for…"
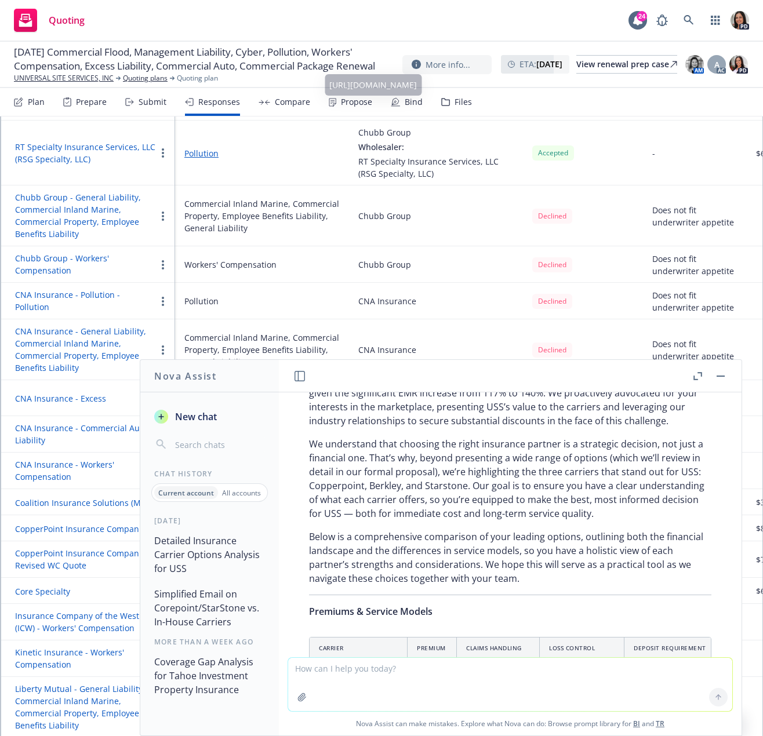
click at [348, 23] on div "Quoting 24 PD" at bounding box center [381, 21] width 763 height 42
click at [723, 376] on rect "button" at bounding box center [720, 376] width 8 height 1
